Goal: Transaction & Acquisition: Purchase product/service

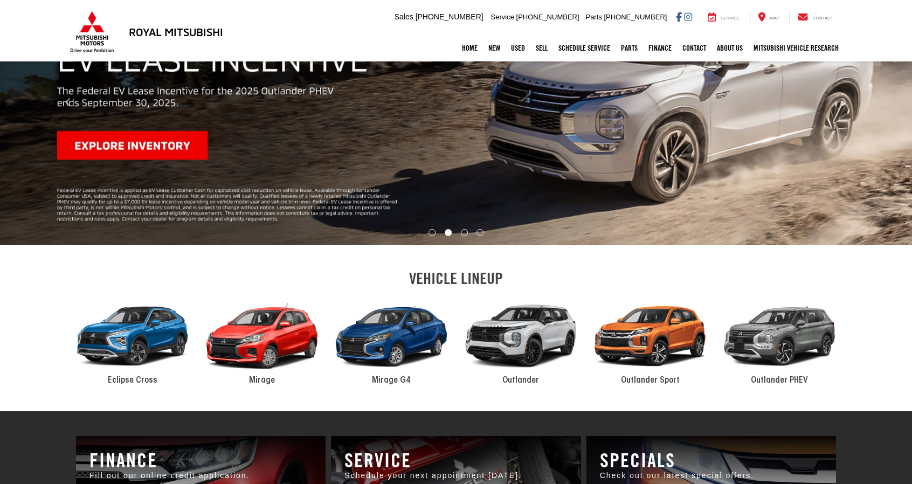
scroll to position [235, 0]
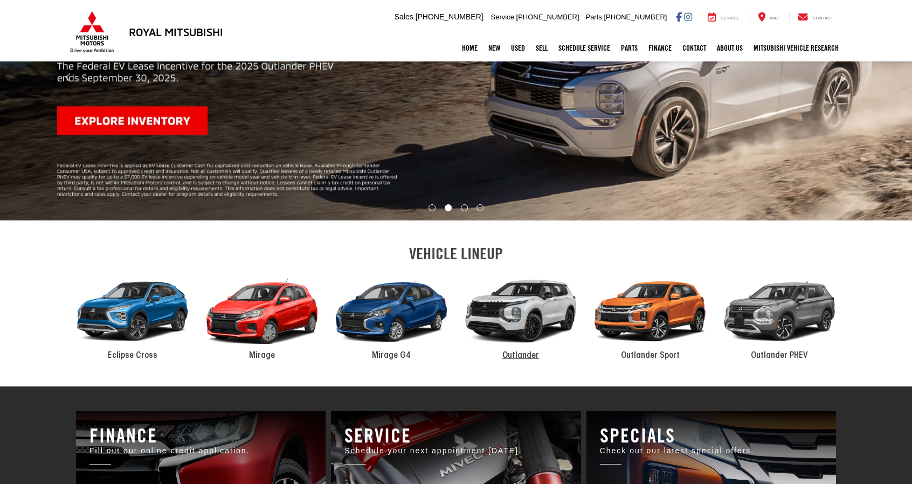
click at [534, 268] on div "2024 Mitsubishi Outlander" at bounding box center [520, 311] width 129 height 87
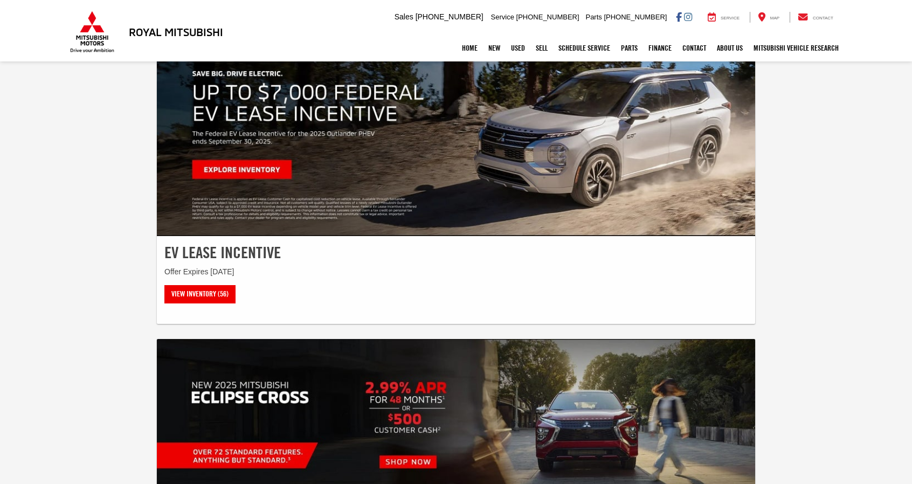
scroll to position [450, 0]
